Goal: Task Accomplishment & Management: Manage account settings

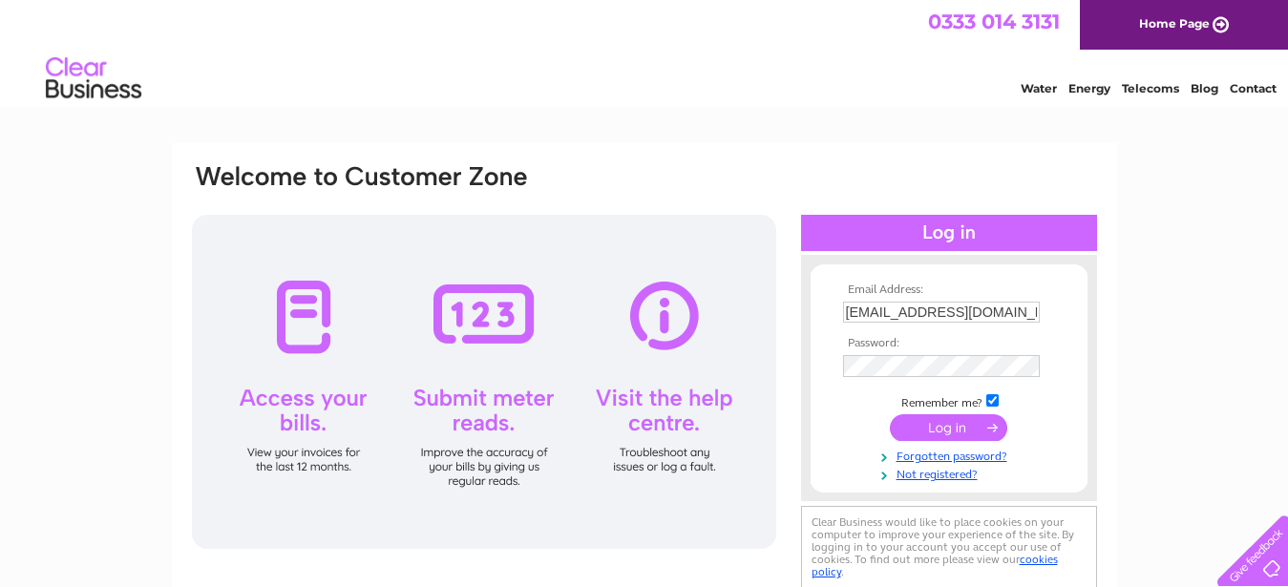
click at [934, 428] on input "submit" at bounding box center [948, 427] width 117 height 27
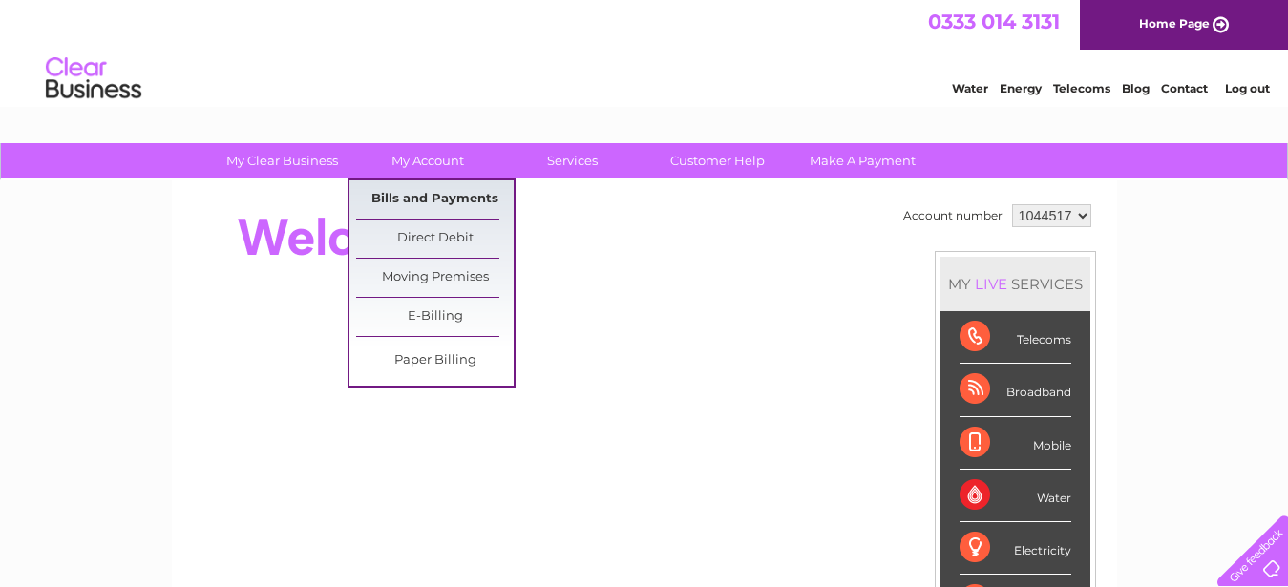
click at [417, 189] on link "Bills and Payments" at bounding box center [435, 200] width 158 height 38
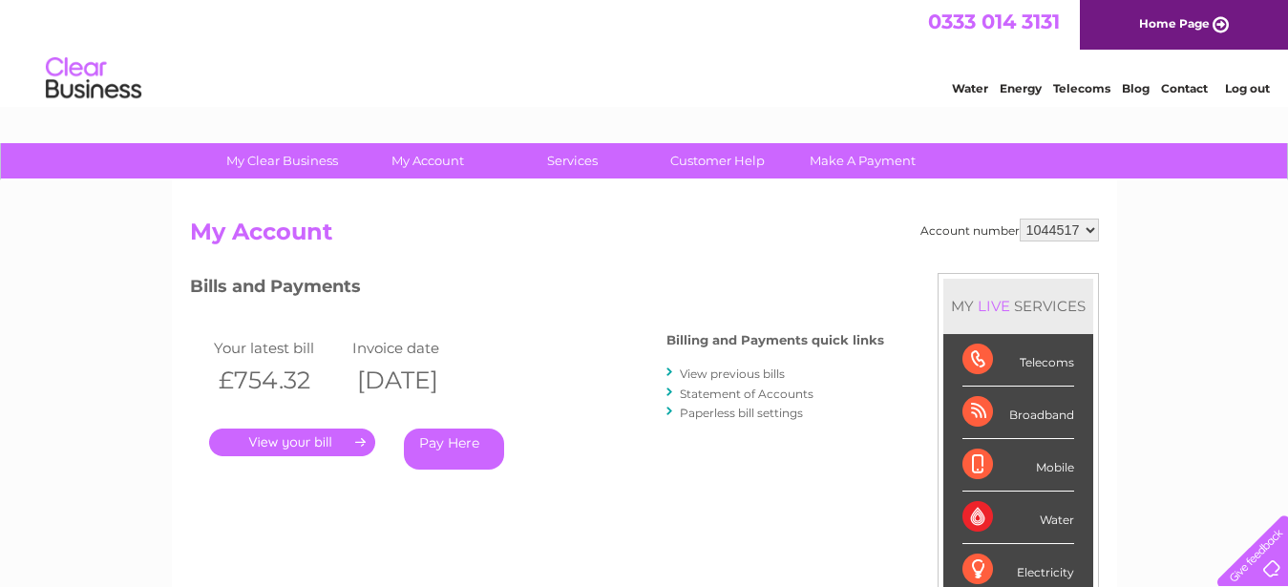
click at [287, 438] on link "." at bounding box center [292, 443] width 166 height 28
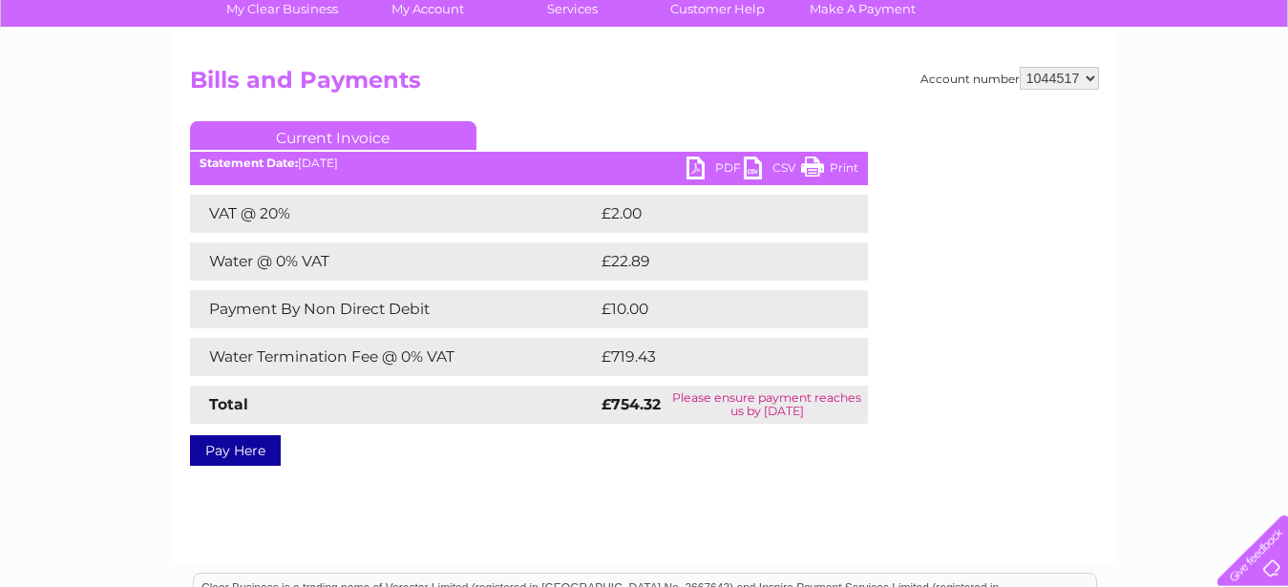
scroll to position [195, 0]
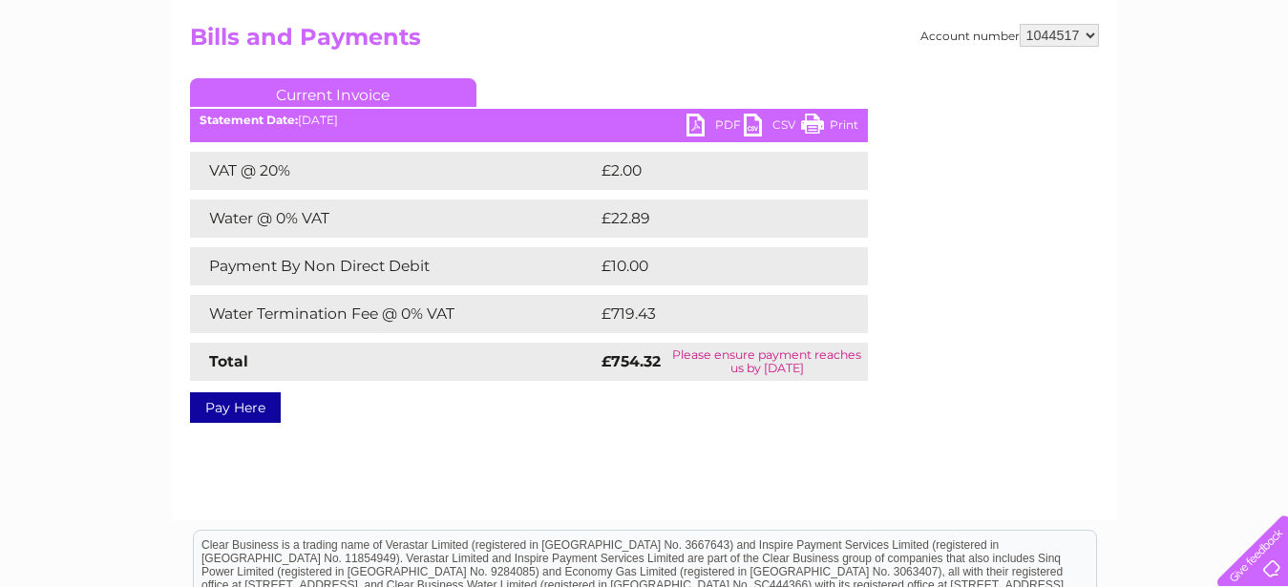
click at [705, 123] on link "PDF" at bounding box center [715, 128] width 57 height 28
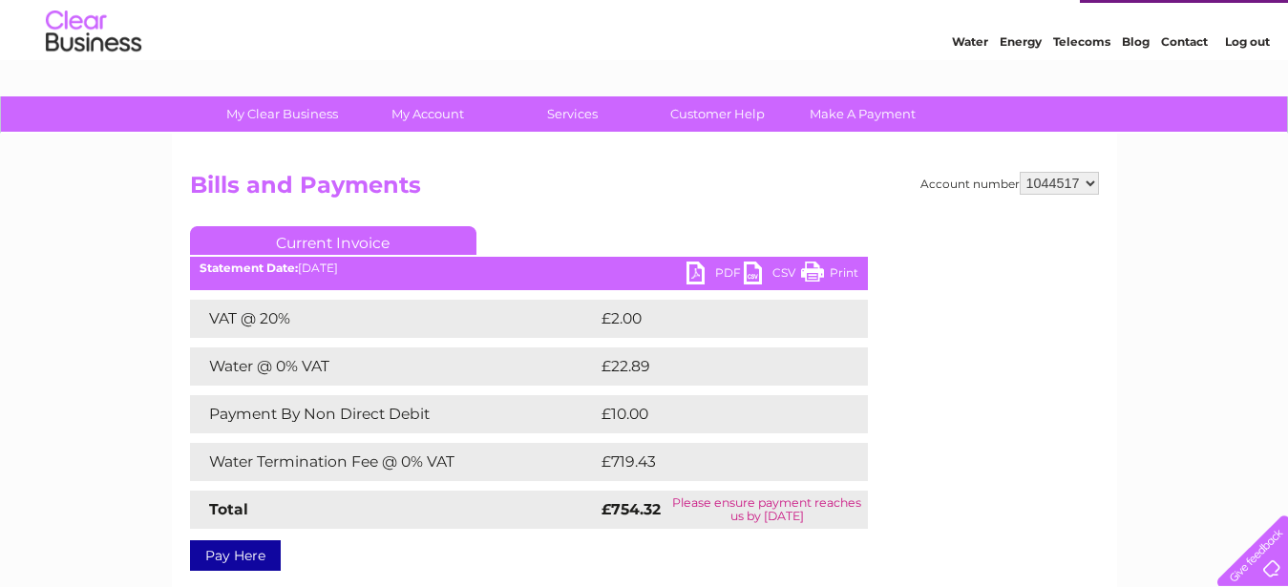
scroll to position [0, 0]
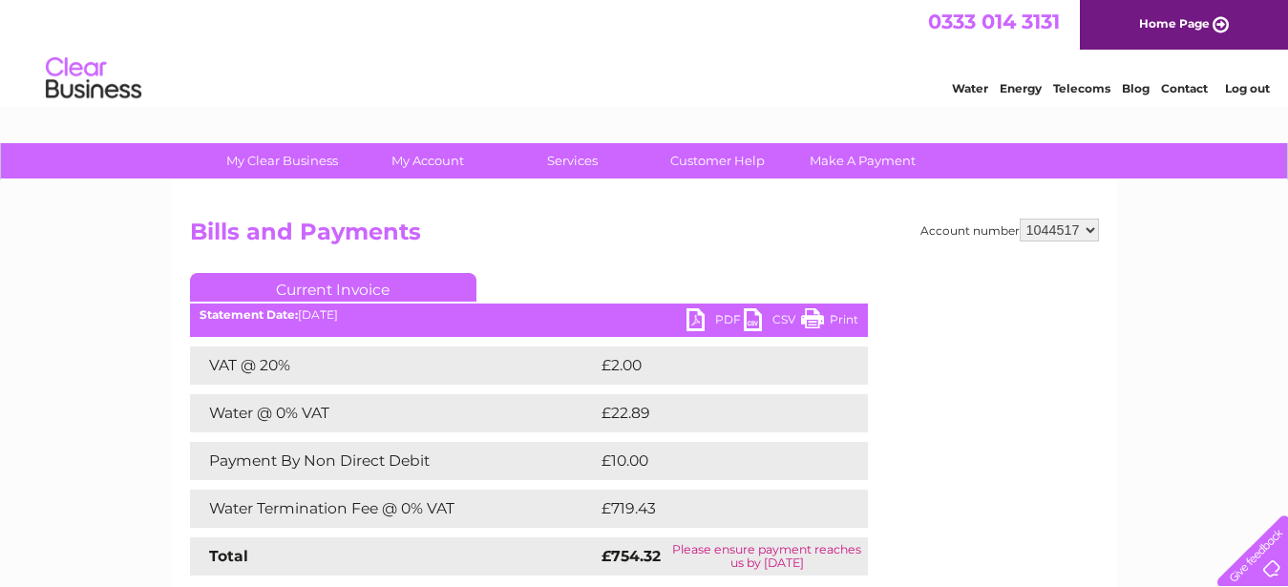
click at [1243, 93] on link "Log out" at bounding box center [1247, 88] width 45 height 14
